Goal: Task Accomplishment & Management: Complete application form

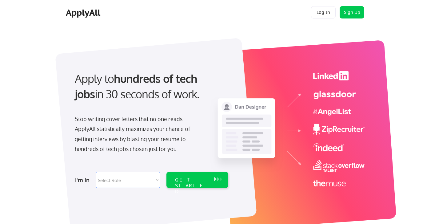
click at [123, 179] on select "Select Role Software Engineering Product Management Customer Success Sales UI/U…" at bounding box center [128, 180] width 64 height 16
select select ""marketing___comms""
click at [96, 172] on select "Select Role Software Engineering Product Management Customer Success Sales UI/U…" at bounding box center [128, 180] width 64 height 16
select select ""marketing___comms""
click at [191, 178] on div "GET STARTED" at bounding box center [191, 185] width 33 height 18
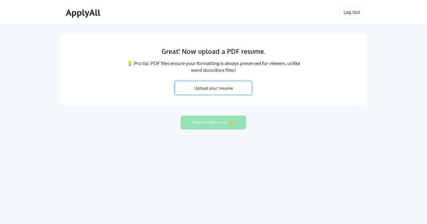
click at [216, 86] on input "file" at bounding box center [213, 87] width 77 height 13
type input "C:\fakepath\KaraBrower_DPM_OPS_SEPT_Resume.pdf"
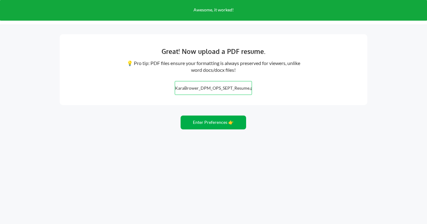
click at [219, 123] on button "Enter Preferences 👉" at bounding box center [212, 122] width 65 height 14
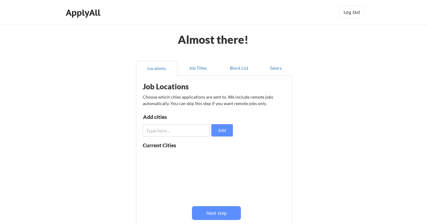
click at [188, 127] on input "input" at bounding box center [176, 130] width 67 height 12
type input "i"
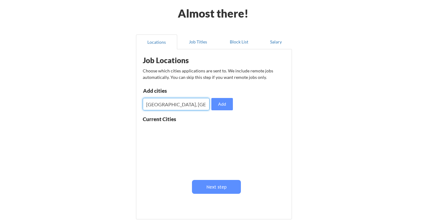
scroll to position [30, 0]
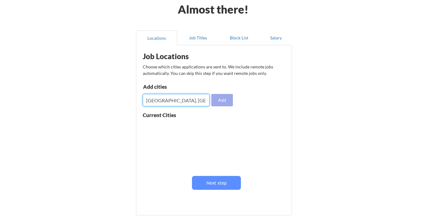
type input "Minneapolis, MN"
click at [222, 97] on button "Add" at bounding box center [222, 100] width 22 height 12
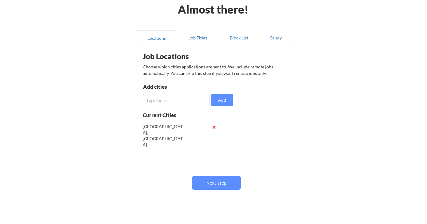
click at [177, 100] on input "input" at bounding box center [176, 100] width 67 height 12
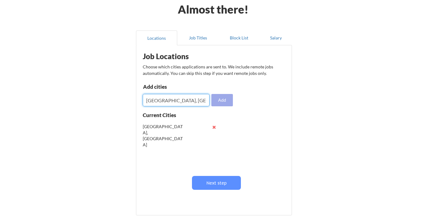
type input "Twin Cities, MN"
click at [226, 100] on button "Add" at bounding box center [222, 100] width 22 height 12
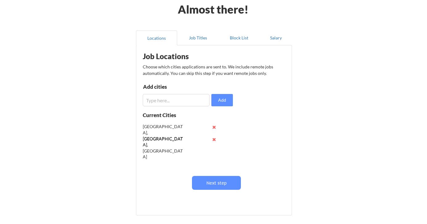
click at [188, 101] on input "input" at bounding box center [176, 100] width 67 height 12
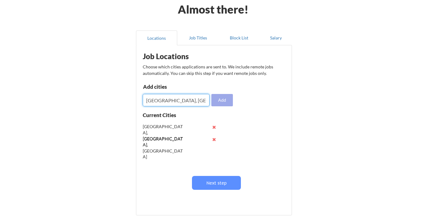
type input "Woodbury, MN"
click at [228, 97] on button "Add" at bounding box center [222, 100] width 22 height 12
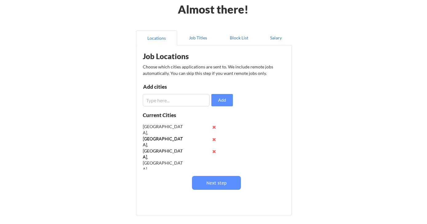
click at [196, 99] on input "input" at bounding box center [176, 100] width 67 height 12
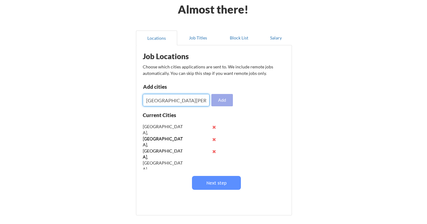
type input "St Paul, MN"
click at [218, 98] on button "Add" at bounding box center [222, 100] width 22 height 12
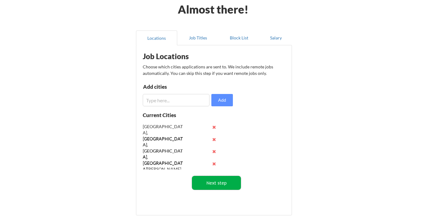
click at [215, 185] on button "Next step" at bounding box center [216, 183] width 49 height 14
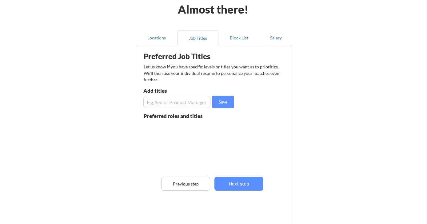
click at [176, 105] on input "input" at bounding box center [176, 102] width 67 height 12
type input "Senior Marketing Project Manager"
click at [178, 102] on input "input" at bounding box center [176, 102] width 67 height 12
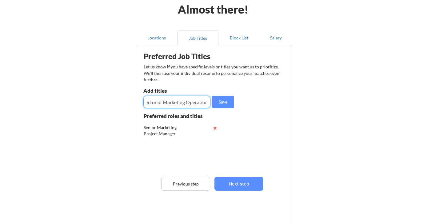
type input "Director of Marketing Operations"
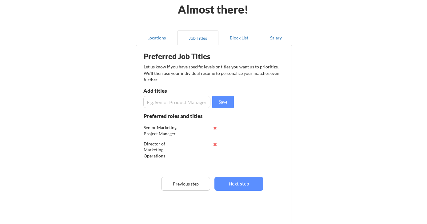
click at [180, 103] on input "input" at bounding box center [176, 102] width 67 height 12
type input "Senior Program Manager"
click at [183, 103] on input "input" at bounding box center [176, 102] width 67 height 12
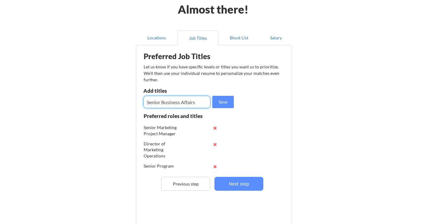
type input "Senior Business Affairs"
click at [188, 104] on input "input" at bounding box center [176, 102] width 67 height 12
type input "Integrated Producer"
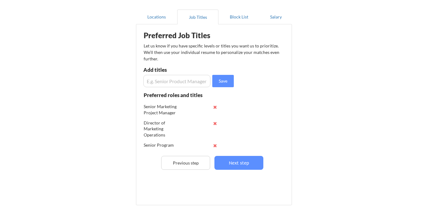
scroll to position [54, 0]
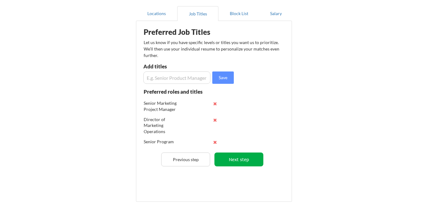
click at [240, 158] on button "Next step" at bounding box center [238, 159] width 49 height 14
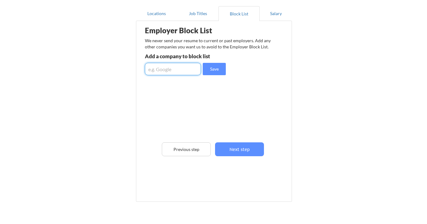
click at [188, 70] on input "input" at bounding box center [173, 69] width 56 height 12
type input "Solve Advertising"
click at [184, 72] on input "input" at bounding box center [173, 69] width 56 height 12
type input "Bolin Zweig"
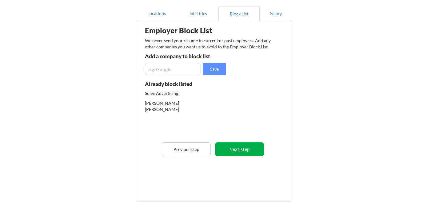
click at [232, 149] on button "Next step" at bounding box center [239, 149] width 49 height 14
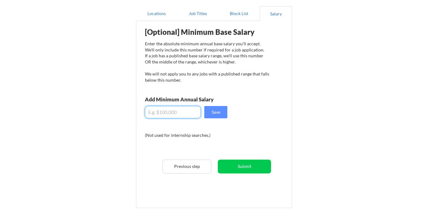
click at [185, 112] on input "input" at bounding box center [173, 112] width 56 height 12
type input "$100,000"
click at [219, 114] on button "Save" at bounding box center [215, 112] width 23 height 12
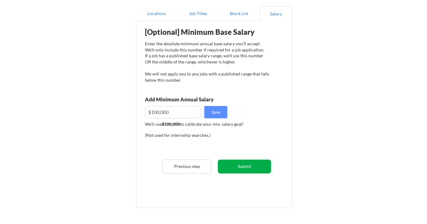
click at [242, 166] on button "Submit" at bounding box center [244, 166] width 53 height 14
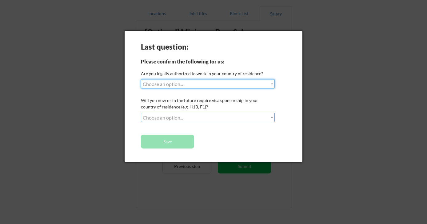
click at [224, 83] on select "Choose an option... Yes, I am a US Citizen Yes, I am a Canadian Citizen Yes, I …" at bounding box center [208, 83] width 134 height 9
select select ""yes__i_am_a_us_citizen""
click at [141, 79] on select "Choose an option... Yes, I am a US Citizen Yes, I am a Canadian Citizen Yes, I …" at bounding box center [208, 83] width 134 height 9
click at [218, 116] on select "Choose an option... No, I will not need sponsorship Yes, I will need sponsorship" at bounding box center [208, 117] width 134 height 9
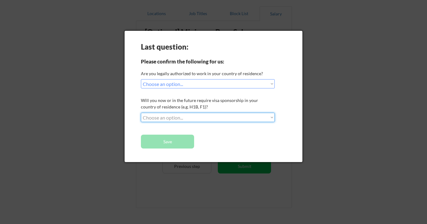
select select ""no__i_will_not_need_sponsorship""
click at [141, 113] on select "Choose an option... No, I will not need sponsorship Yes, I will need sponsorship" at bounding box center [208, 117] width 134 height 9
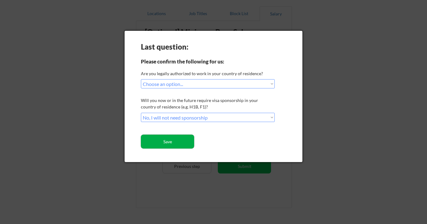
click at [178, 139] on button "Save" at bounding box center [167, 141] width 53 height 14
